Goal: Transaction & Acquisition: Purchase product/service

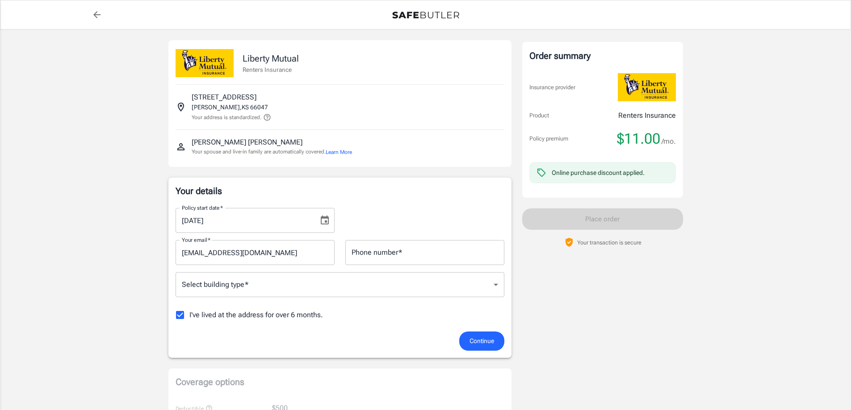
scroll to position [45, 0]
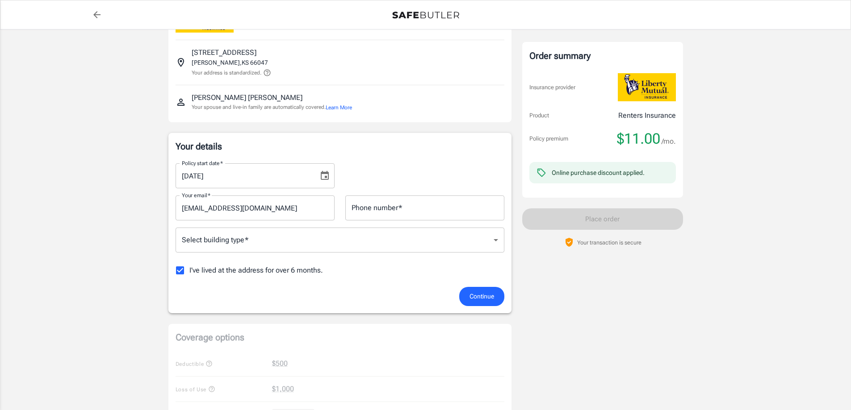
click at [180, 268] on input "I've lived at the address for over 6 months." at bounding box center [180, 270] width 19 height 19
checkbox input "false"
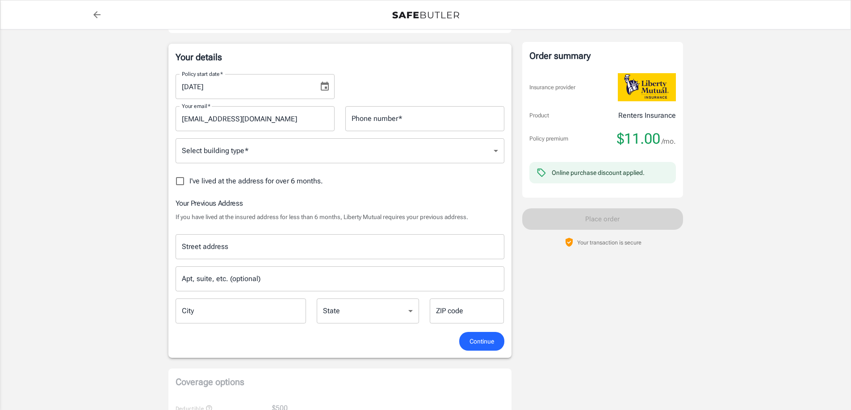
scroll to position [179, 0]
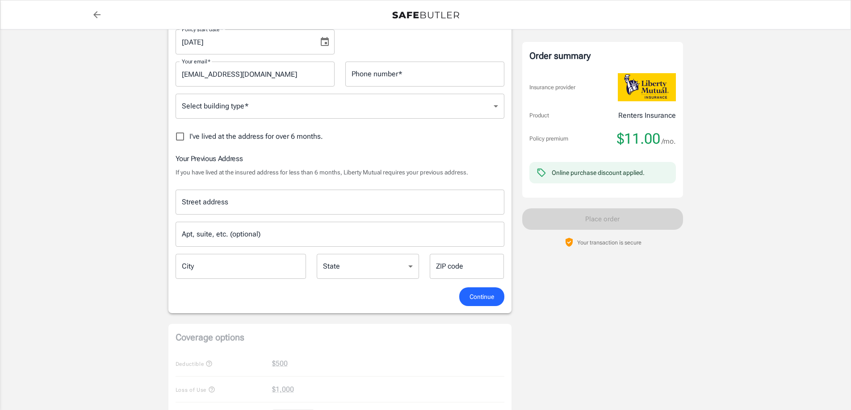
click at [219, 190] on div "Street address" at bounding box center [339, 202] width 329 height 25
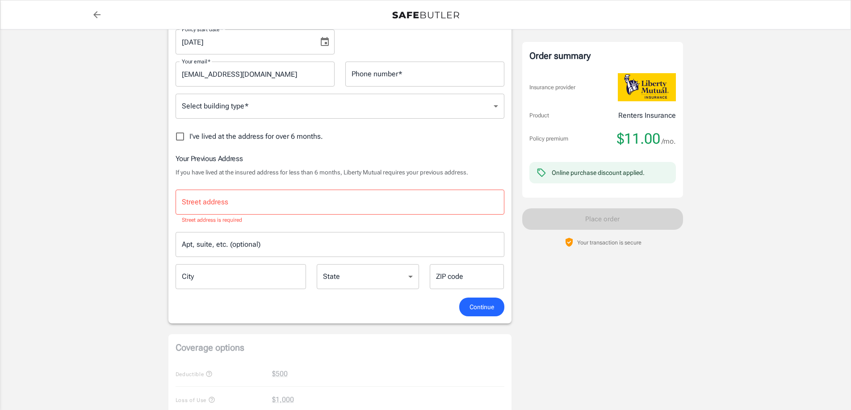
click at [282, 199] on input "Street address" at bounding box center [339, 202] width 321 height 17
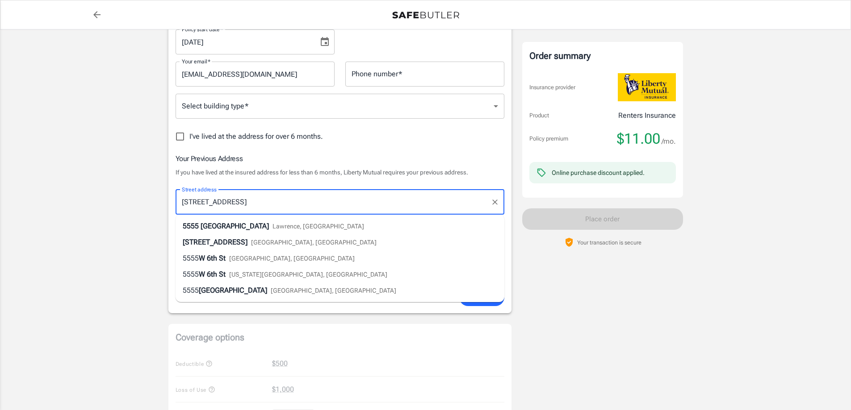
click at [272, 225] on span "Lawrence, KS" at bounding box center [318, 226] width 92 height 7
type input "5555 West 6th Street"
type input "Lawrence"
select select "KS"
type input "66049"
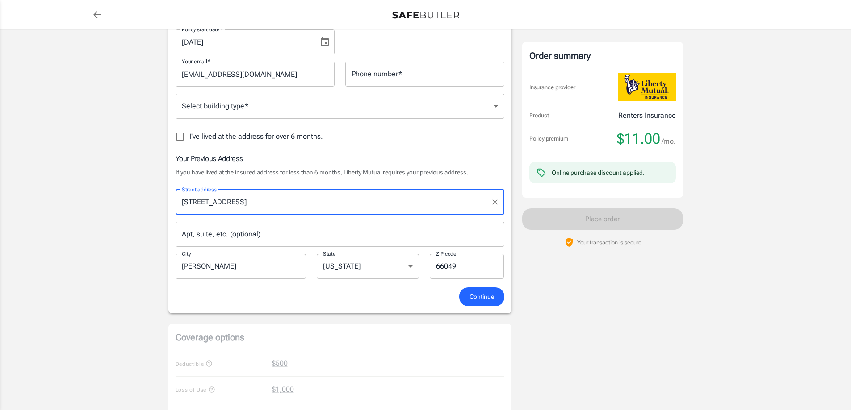
type input "5555 West 6th Street"
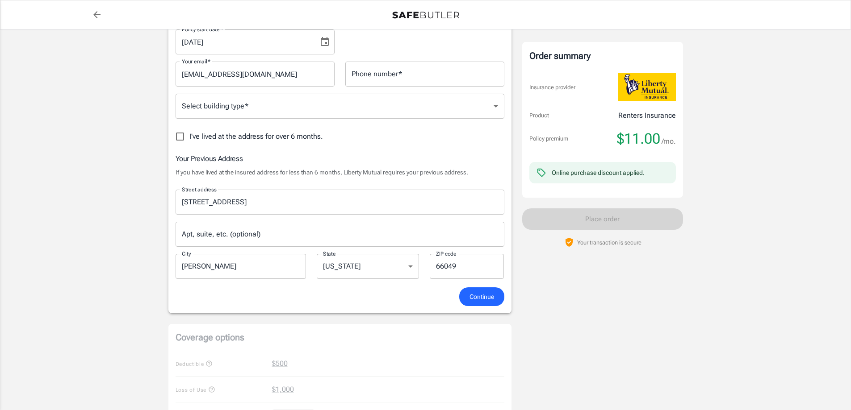
click at [219, 249] on div "Street address 5555 West 6th Street Street address Apt, suite, etc. (optional) …" at bounding box center [339, 232] width 339 height 98
click at [222, 235] on input "Apt, suite, etc. (optional)" at bounding box center [339, 234] width 329 height 25
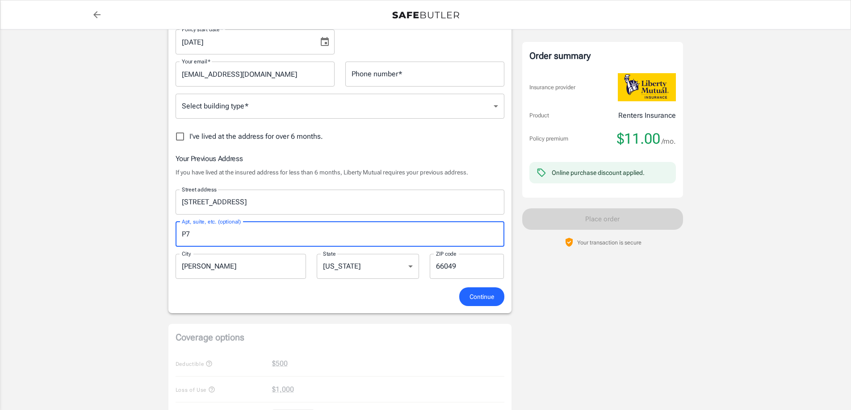
type input "P7"
click at [147, 204] on div "Policy premium $ 11.00 /mo Liberty Mutual Renters Insurance 4014 W 26TH TER LAW…" at bounding box center [425, 294] width 851 height 886
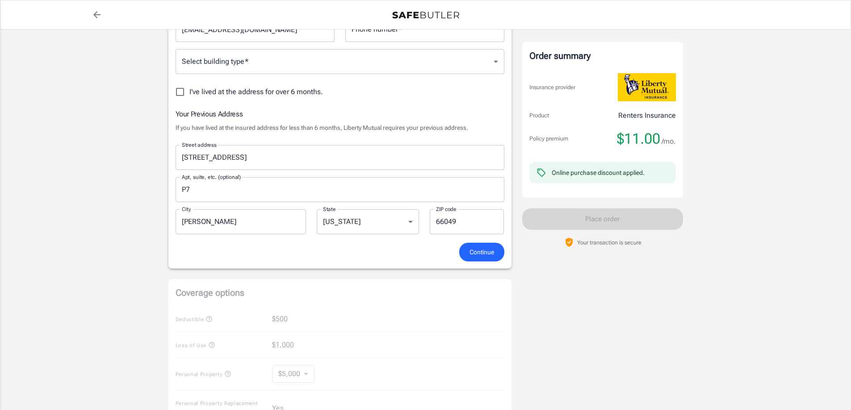
click at [490, 252] on span "Continue" at bounding box center [481, 252] width 25 height 11
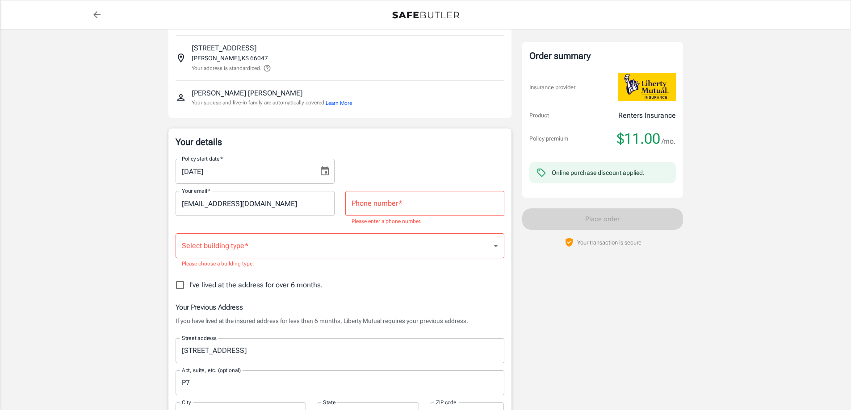
scroll to position [48, 0]
click at [398, 204] on input "Phone number   *" at bounding box center [424, 204] width 159 height 25
type input "7857666830"
type input "66047"
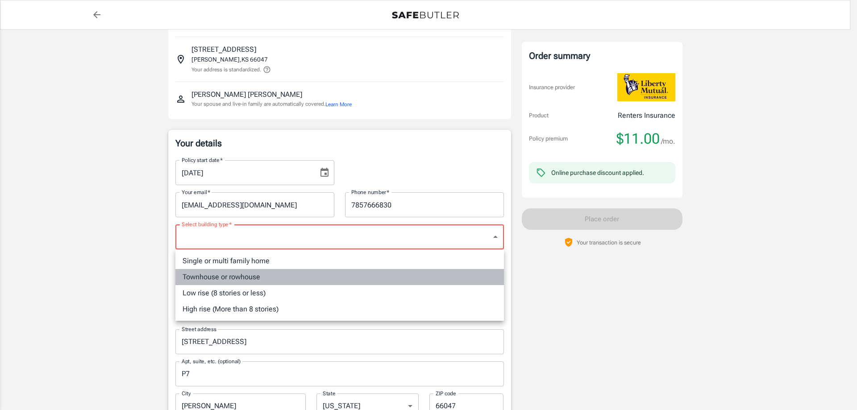
click at [242, 272] on li "Townhouse or rowhouse" at bounding box center [339, 277] width 329 height 16
type input "townhouse"
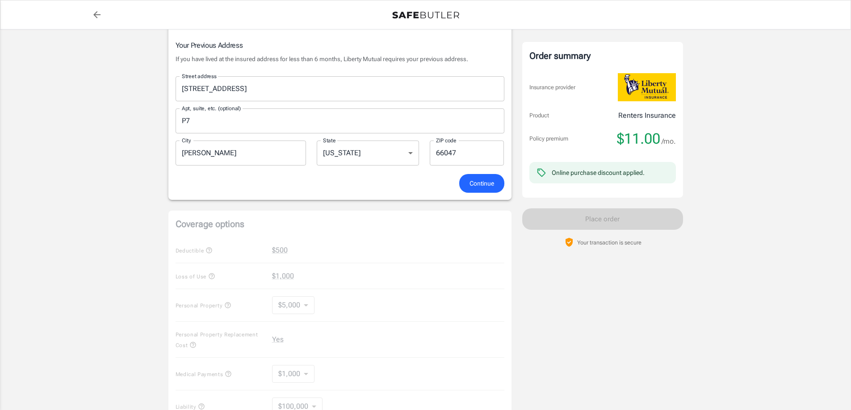
scroll to position [360, 0]
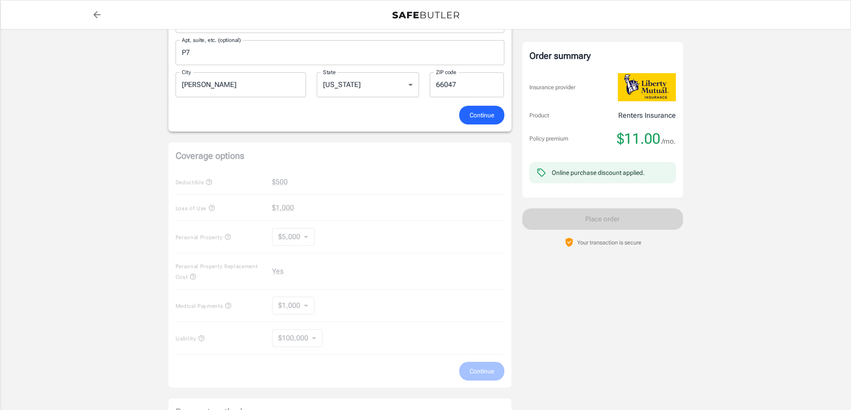
click at [475, 116] on span "Continue" at bounding box center [481, 115] width 25 height 11
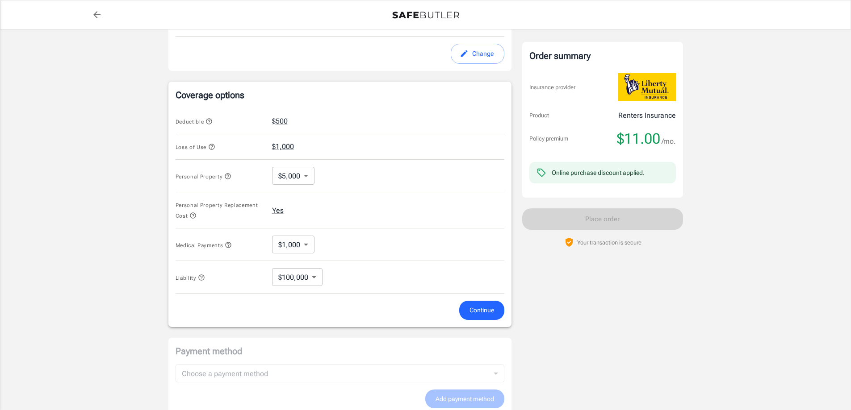
scroll to position [320, 0]
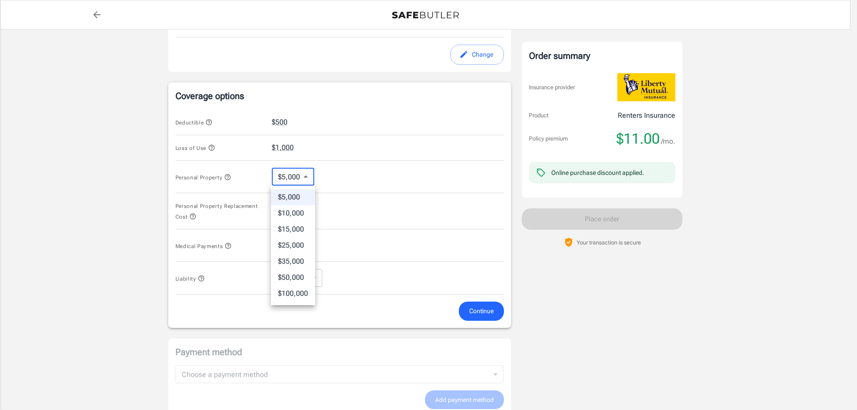
click at [303, 178] on body "Policy premium $ 11.00 /mo Liberty Mutual Renters Insurance 4014 W 26TH TER LAW…" at bounding box center [428, 119] width 857 height 878
click at [298, 210] on li "$10,000" at bounding box center [293, 213] width 44 height 16
type input "10000"
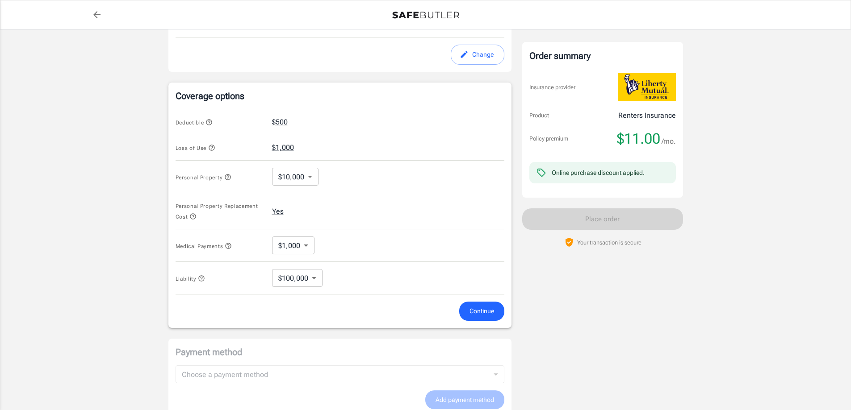
click at [390, 114] on div "Deductible $500" at bounding box center [339, 122] width 329 height 26
click at [303, 280] on body "Policy premium $ 11.00 /mo Liberty Mutual Renters Insurance 4014 W 26TH TER LAW…" at bounding box center [428, 119] width 857 height 878
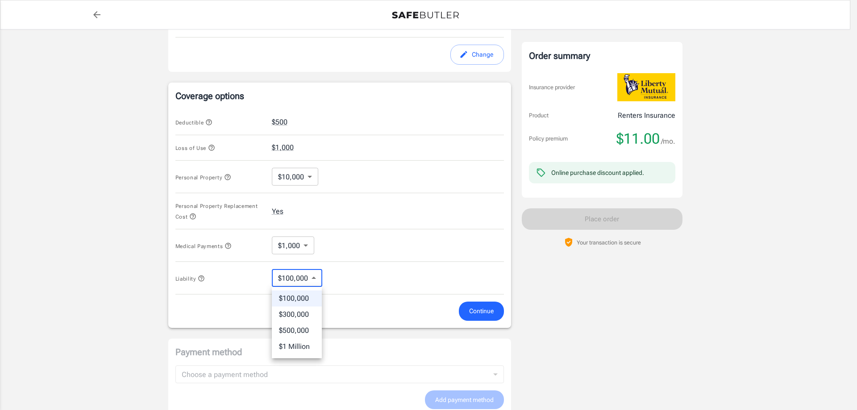
click at [308, 311] on li "$300,000" at bounding box center [297, 315] width 50 height 16
type input "300000"
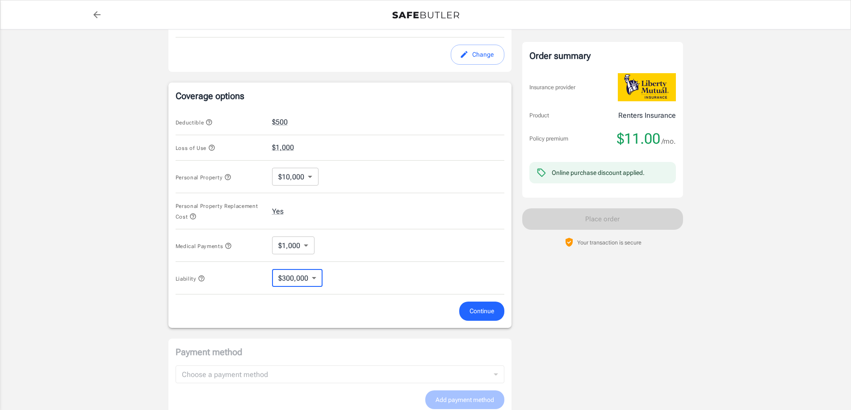
click at [431, 103] on div "Coverage options Deductible $500 Loss of Use $1,000 Personal Property $10,000 1…" at bounding box center [339, 205] width 329 height 231
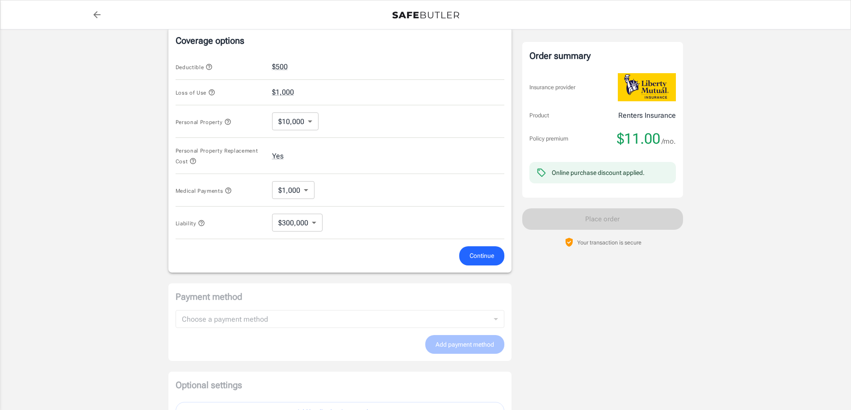
scroll to position [364, 0]
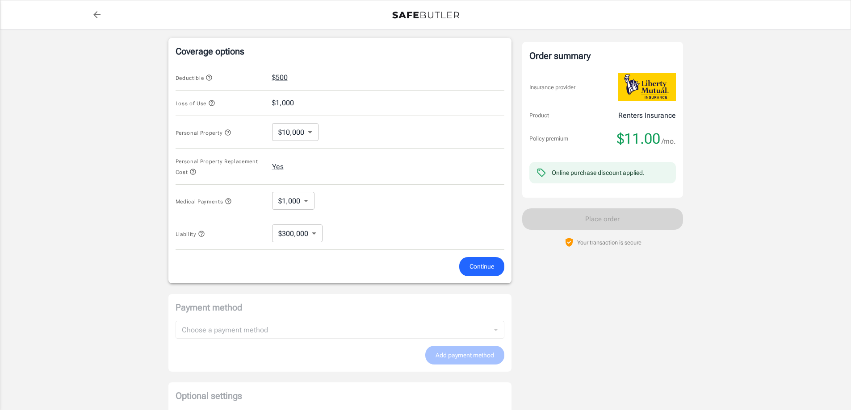
click at [473, 263] on span "Continue" at bounding box center [481, 266] width 25 height 11
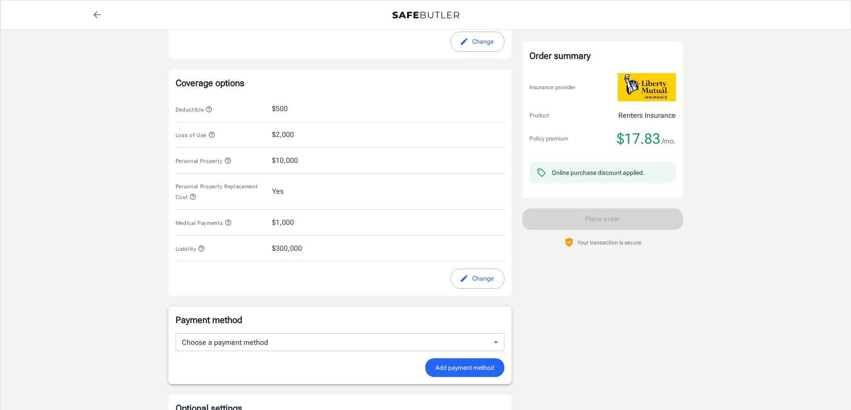
scroll to position [314, 0]
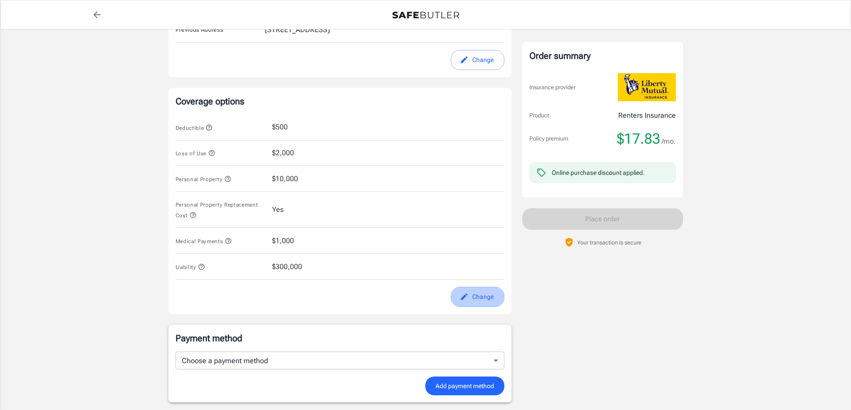
click at [477, 301] on button "Change" at bounding box center [478, 297] width 54 height 20
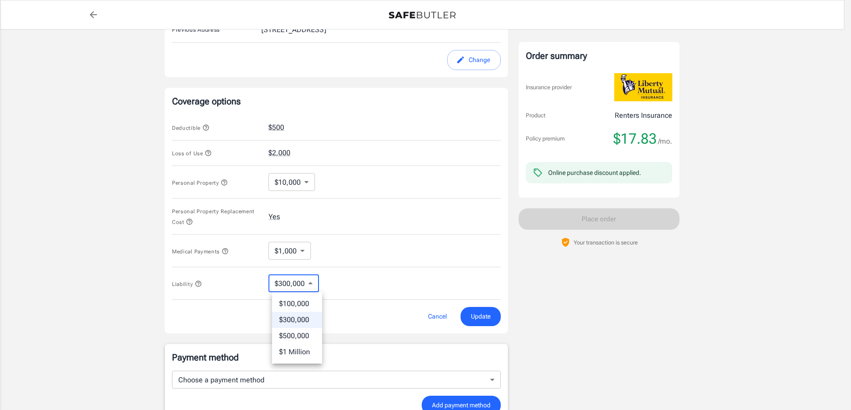
click at [315, 283] on body "Policy premium $ 17.83 /mo Liberty Mutual Renters Insurance 4014 W 26TH TER LAW…" at bounding box center [425, 125] width 851 height 878
click at [305, 300] on li "$100,000" at bounding box center [297, 304] width 50 height 16
type input "100000"
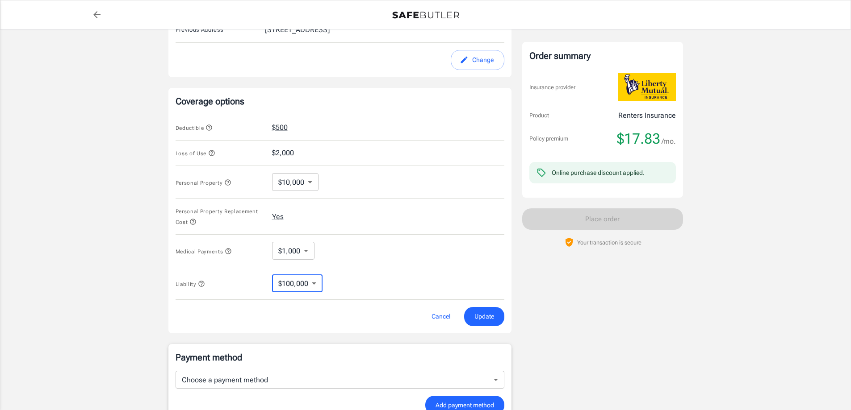
click at [441, 116] on div "Deductible $500" at bounding box center [339, 128] width 329 height 26
click at [484, 318] on span "Update" at bounding box center [484, 316] width 20 height 11
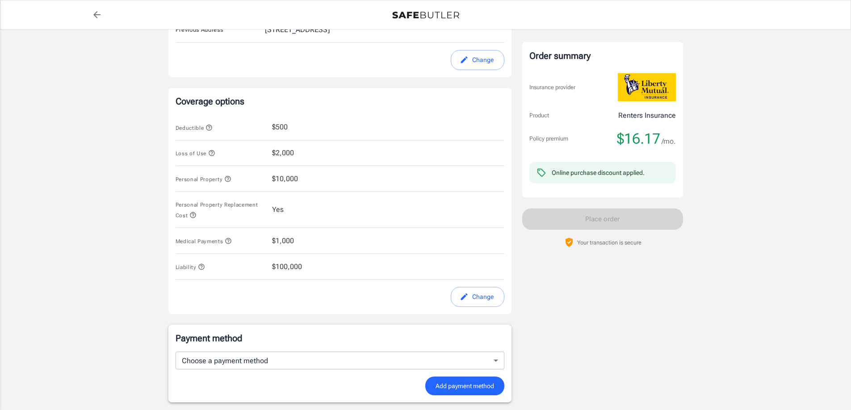
click at [494, 300] on button "Change" at bounding box center [478, 297] width 54 height 20
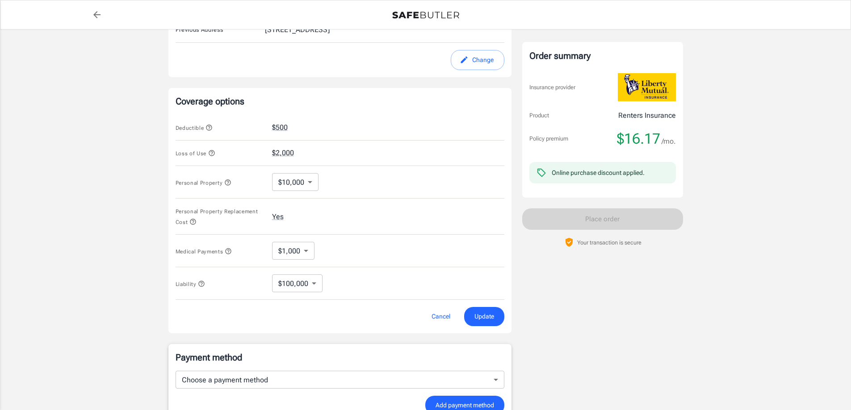
click at [293, 287] on body "Policy premium $ 16.17 /mo Liberty Mutual Renters Insurance 4014 W 26TH TER LAW…" at bounding box center [425, 125] width 851 height 878
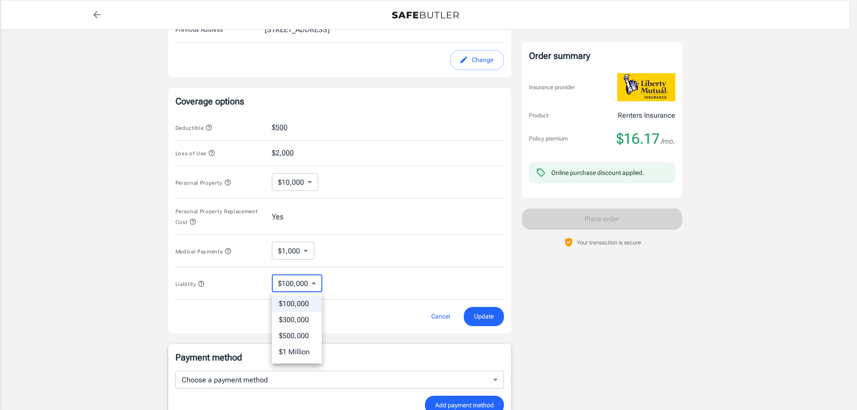
click at [291, 319] on li "$300,000" at bounding box center [297, 320] width 50 height 16
type input "300000"
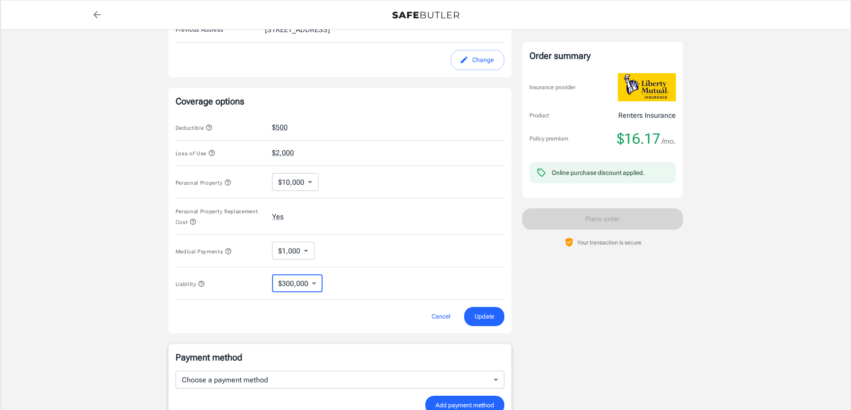
click at [656, 285] on div "Order summary Insurance provider Product Renters Insurance Policy premium $16.1…" at bounding box center [602, 108] width 161 height 764
click at [481, 314] on span "Update" at bounding box center [484, 316] width 20 height 11
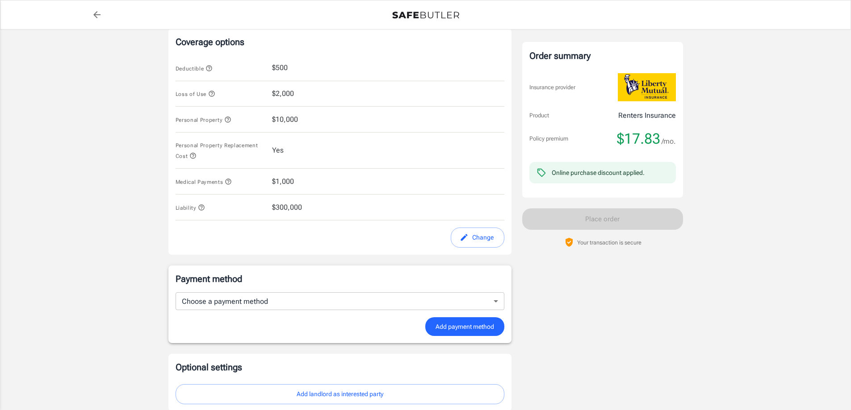
scroll to position [404, 0]
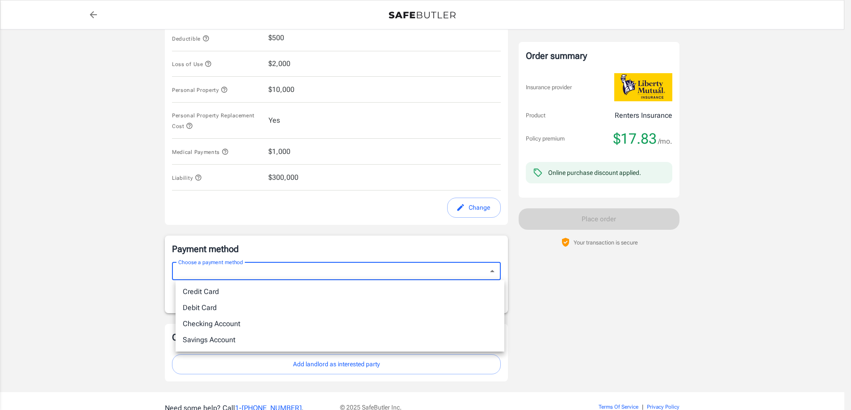
click at [404, 264] on body "Policy premium $ 17.83 /mo Liberty Mutual Renters Insurance 4014 W 26TH TER LAW…" at bounding box center [425, 25] width 851 height 859
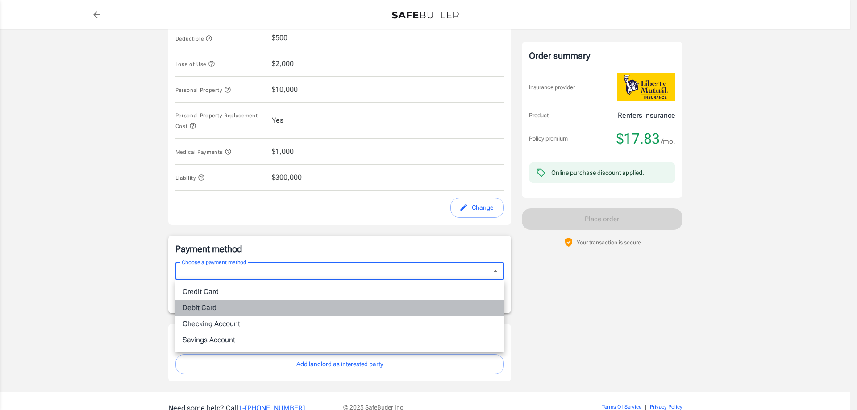
click at [219, 310] on li "Debit Card" at bounding box center [339, 308] width 329 height 16
type input "debit"
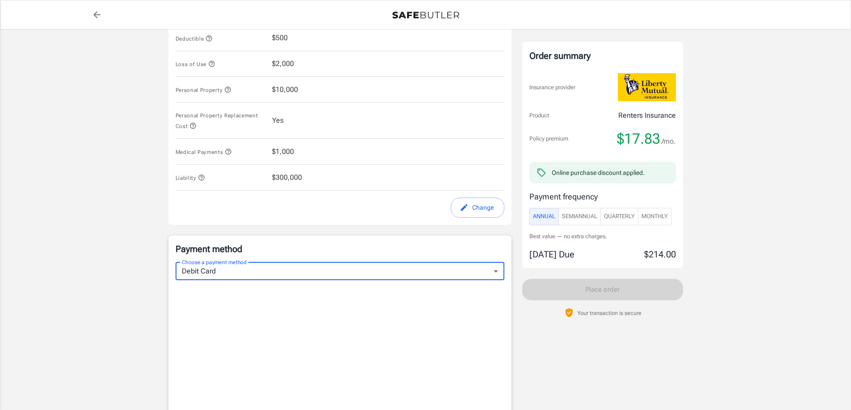
click at [654, 206] on div "Payment frequency Annual SemiAnnual Quarterly Monthly" at bounding box center [602, 208] width 146 height 35
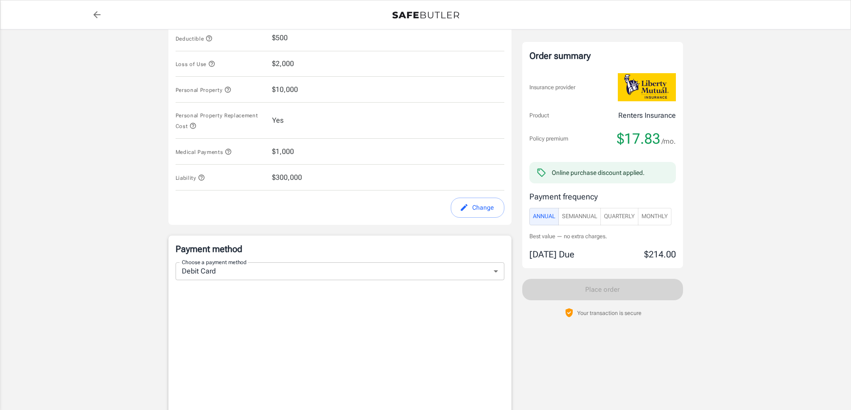
click at [655, 213] on span "Monthly" at bounding box center [654, 217] width 26 height 10
click at [542, 216] on span "Annual" at bounding box center [544, 217] width 22 height 10
type button "Annual"
click at [655, 214] on span "Monthly" at bounding box center [654, 217] width 26 height 10
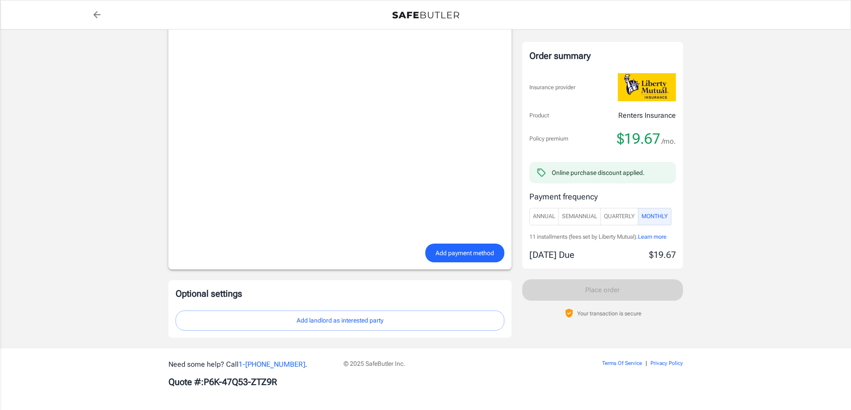
scroll to position [675, 0]
click at [289, 318] on button "Add landlord as interested party" at bounding box center [339, 320] width 329 height 20
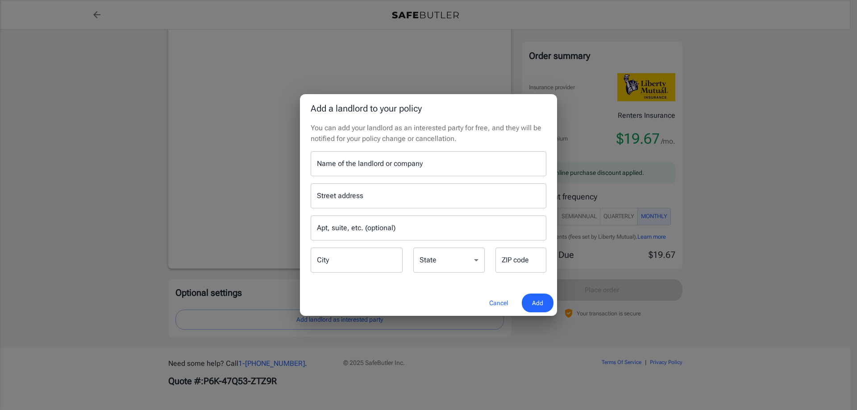
click at [509, 303] on button "Cancel" at bounding box center [498, 303] width 39 height 19
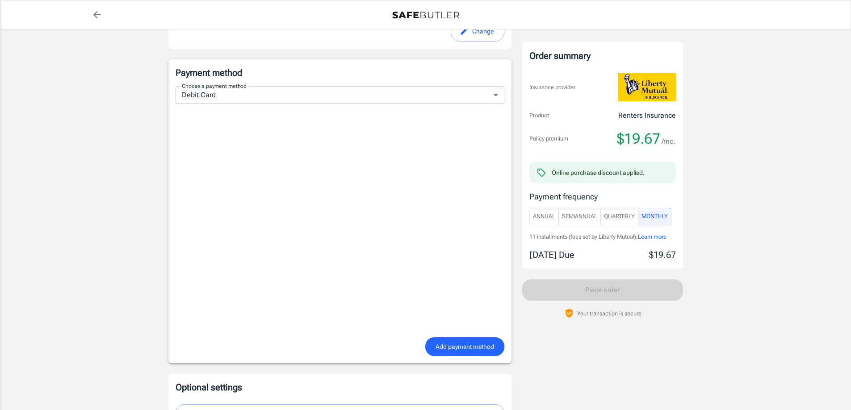
scroll to position [580, 0]
click at [444, 343] on span "Add payment method" at bounding box center [464, 346] width 58 height 11
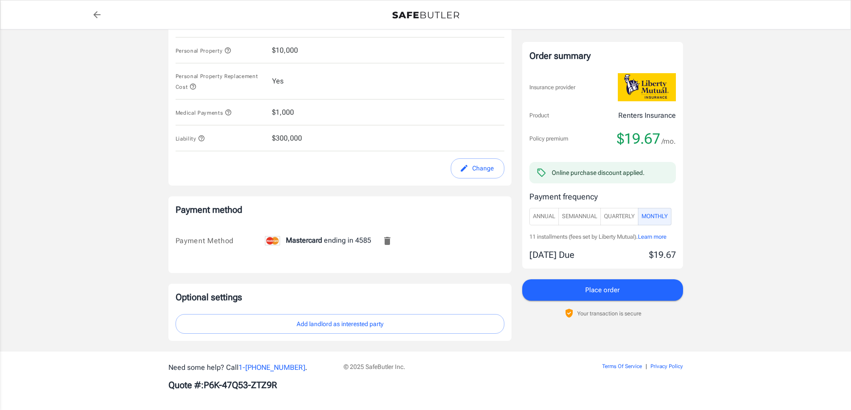
scroll to position [447, 0]
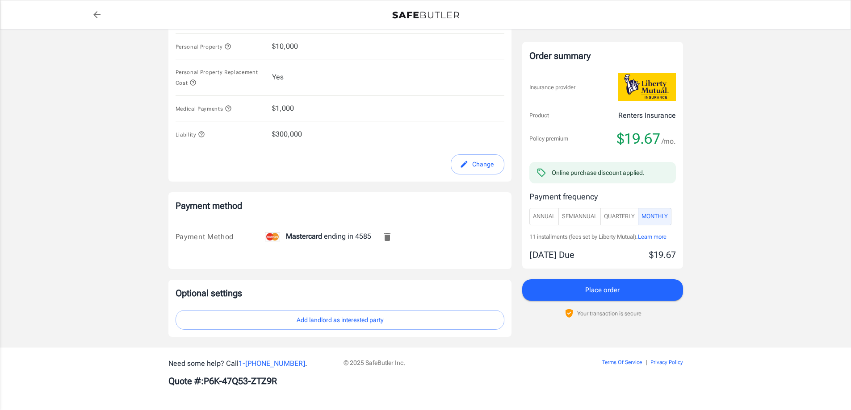
click at [636, 288] on button "Place order" at bounding box center [602, 290] width 161 height 21
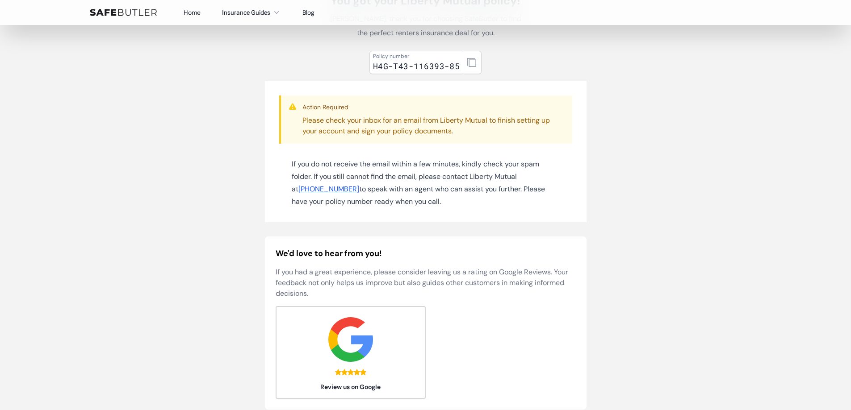
scroll to position [89, 0]
